Goal: Information Seeking & Learning: Compare options

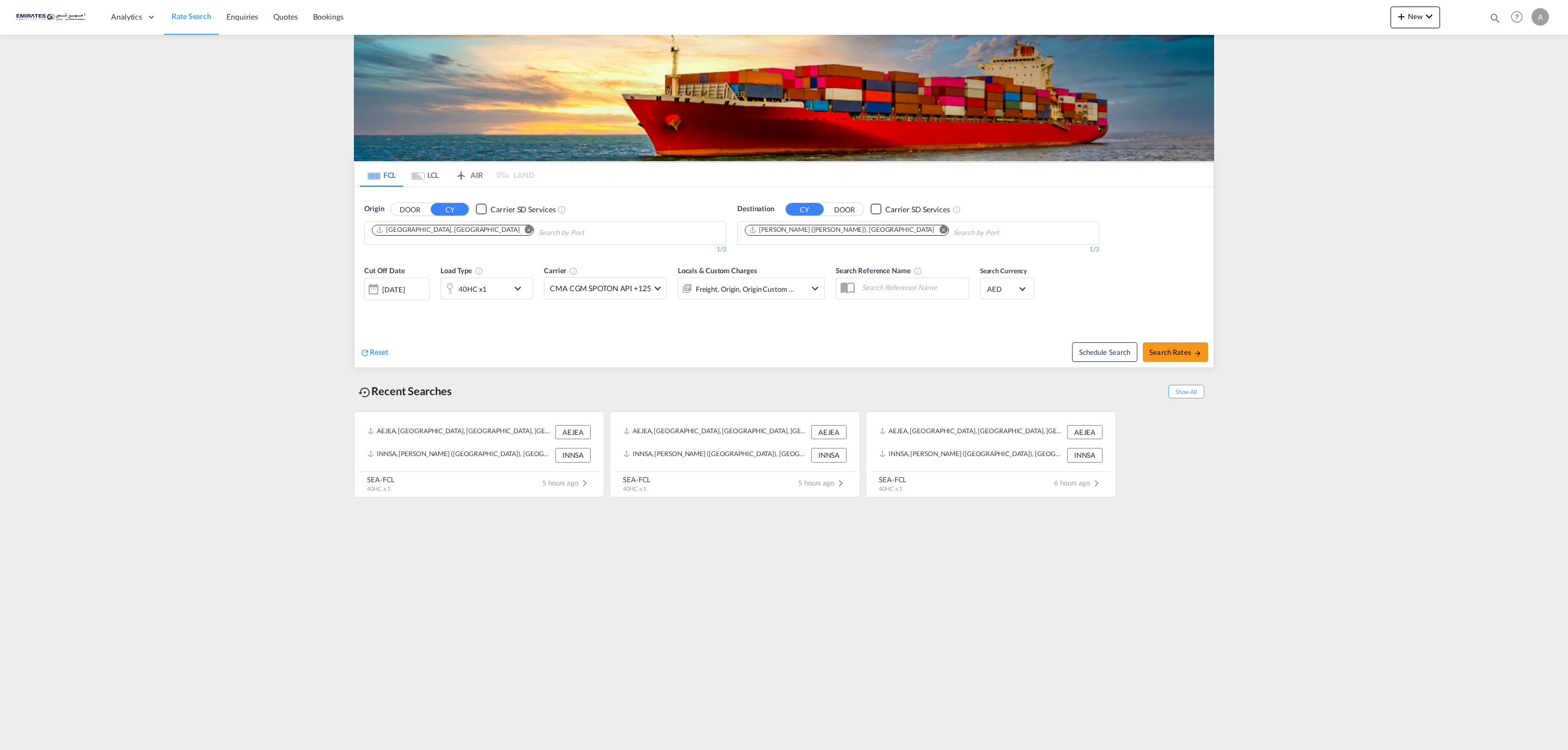
click at [940, 229] on md-icon "Remove" at bounding box center [944, 229] width 8 height 8
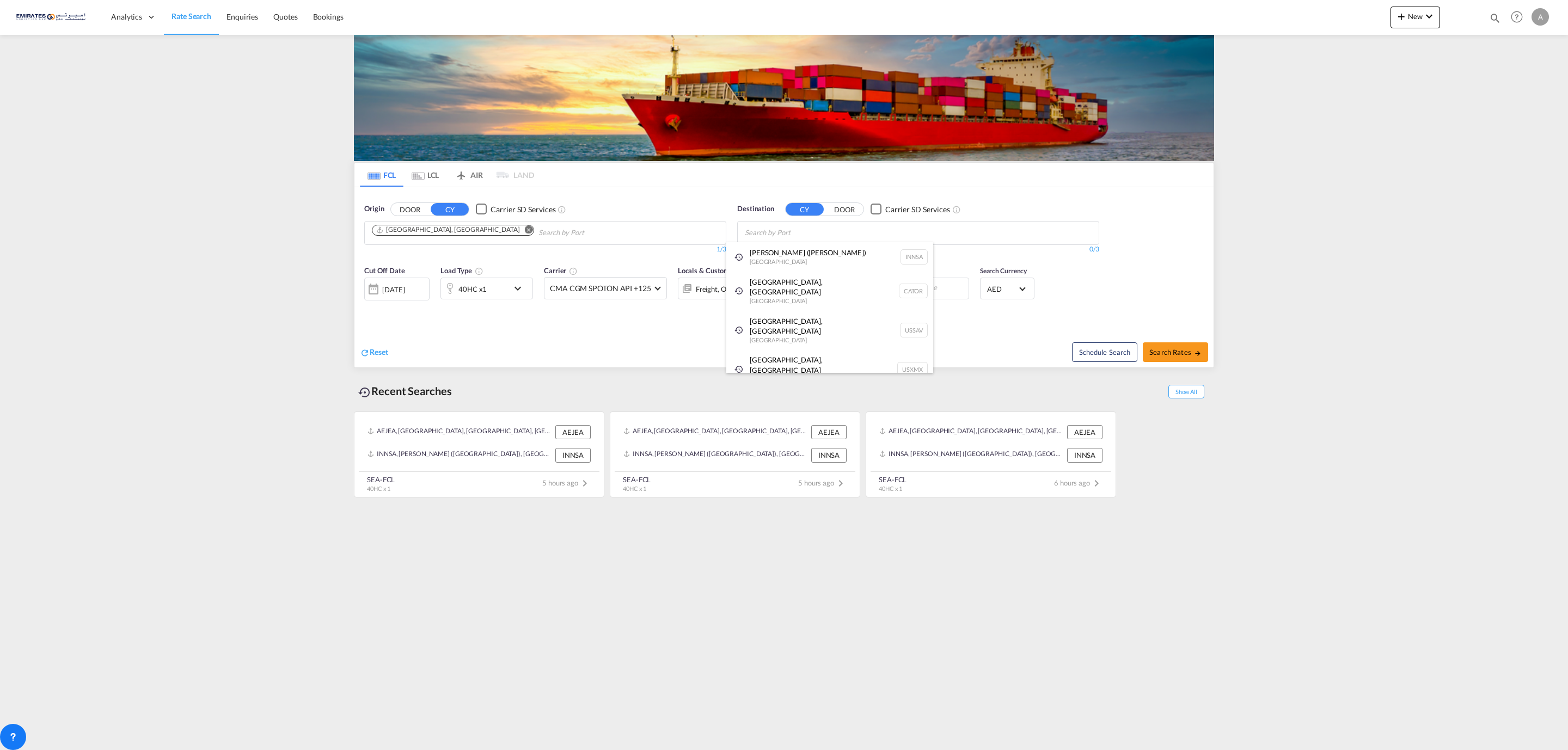
drag, startPoint x: 807, startPoint y: 256, endPoint x: 837, endPoint y: 260, distance: 30.3
click at [807, 258] on div "Jawaharlal Nehru (Nhava Sheva) India INNSA" at bounding box center [830, 256] width 207 height 29
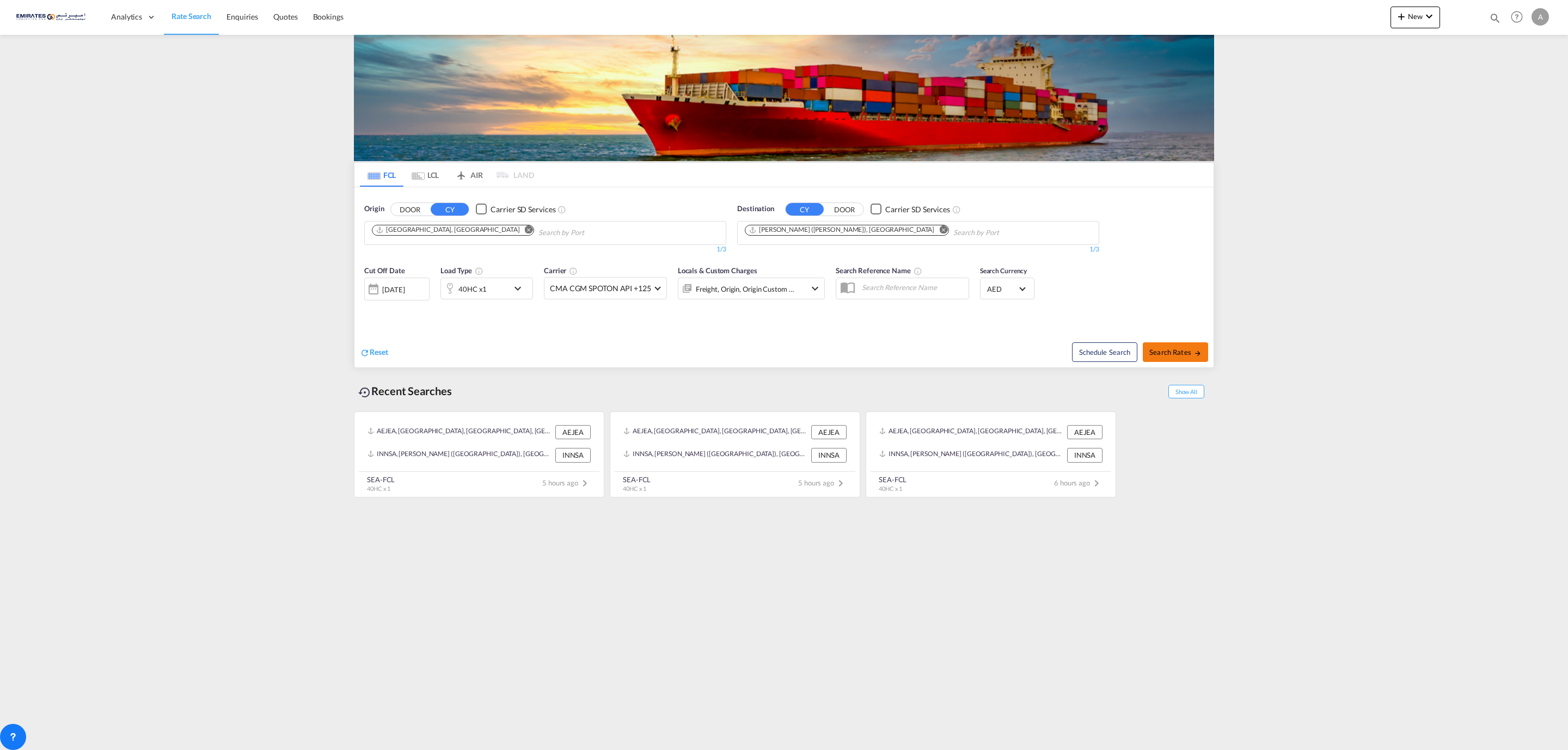
click at [1182, 354] on span "Search Rates" at bounding box center [1175, 352] width 52 height 9
type input "AEJEA to INNSA / [DATE]"
click at [1178, 352] on span "Search Rates" at bounding box center [1175, 352] width 52 height 9
type input "AEJEA to INNSA / [DATE]"
